Goal: Task Accomplishment & Management: Manage account settings

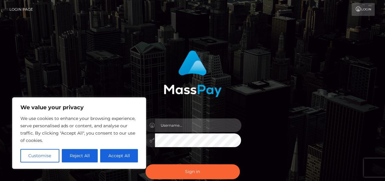
click at [188, 128] on input "text" at bounding box center [198, 125] width 86 height 14
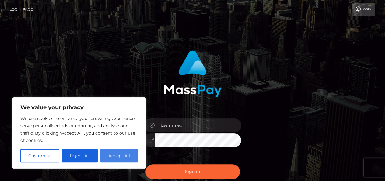
click at [118, 159] on button "Accept All" at bounding box center [119, 155] width 38 height 13
checkbox input "true"
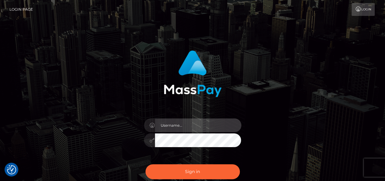
click at [170, 126] on input "text" at bounding box center [198, 125] width 86 height 14
type input "[EMAIL_ADDRESS][DOMAIN_NAME]"
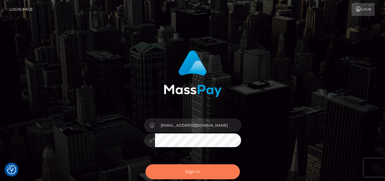
click at [183, 170] on button "Sign in" at bounding box center [193, 171] width 94 height 15
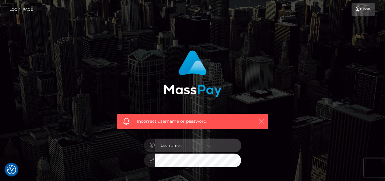
click at [179, 145] on input "text" at bounding box center [198, 145] width 86 height 14
type input "lindalove2022@proton.me"
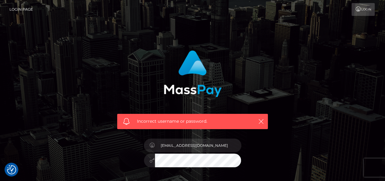
click at [260, 123] on icon "button" at bounding box center [261, 121] width 6 height 6
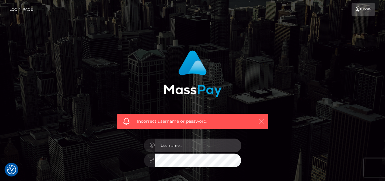
click at [186, 145] on input "text" at bounding box center [198, 145] width 86 height 14
type input "lindalove2022@proton.me"
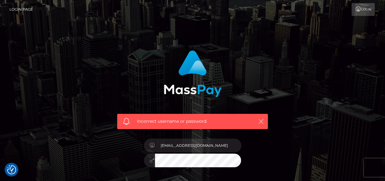
click at [261, 121] on icon "button" at bounding box center [261, 121] width 6 height 6
click at [260, 121] on icon "button" at bounding box center [261, 121] width 6 height 6
click at [259, 121] on icon "button" at bounding box center [261, 121] width 6 height 6
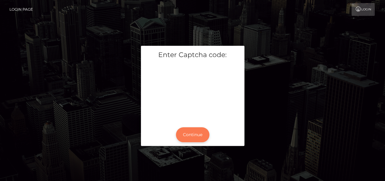
click at [198, 135] on button "Continue" at bounding box center [192, 134] width 33 height 15
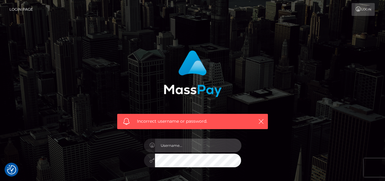
click at [195, 144] on input "text" at bounding box center [198, 145] width 86 height 14
type input "lindalove2022@proton.me"
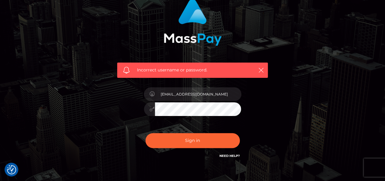
scroll to position [60, 0]
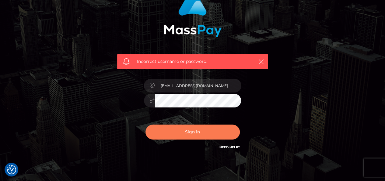
click at [198, 132] on button "Sign in" at bounding box center [193, 131] width 94 height 15
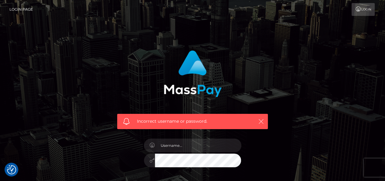
click at [262, 120] on icon "button" at bounding box center [261, 121] width 6 height 6
click at [261, 121] on icon "button" at bounding box center [261, 121] width 6 height 6
